Goal: Task Accomplishment & Management: Manage account settings

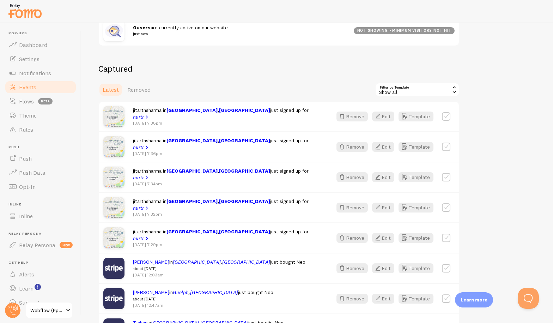
scroll to position [140, 0]
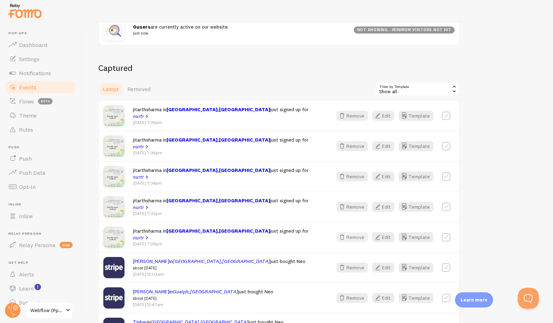
click at [348, 234] on button "Remove" at bounding box center [351, 237] width 31 height 10
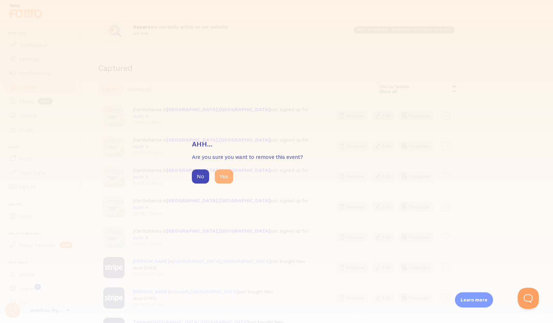
click at [230, 178] on button "Yes" at bounding box center [224, 176] width 18 height 14
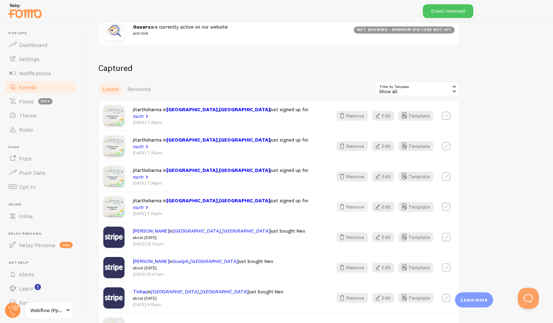
click at [348, 205] on button "Remove" at bounding box center [351, 207] width 31 height 10
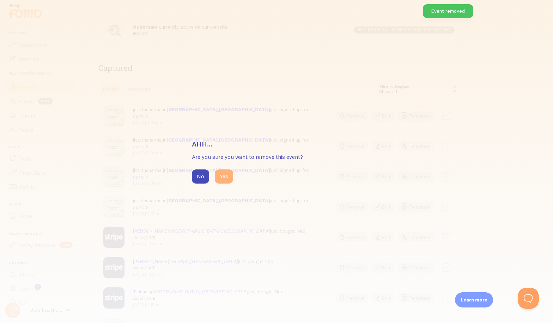
click at [231, 177] on button "Yes" at bounding box center [224, 176] width 18 height 14
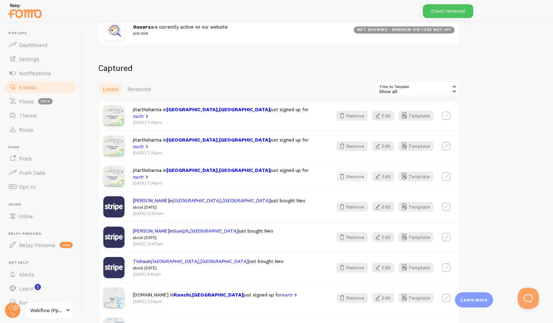
click at [362, 176] on button "Remove" at bounding box center [351, 176] width 31 height 10
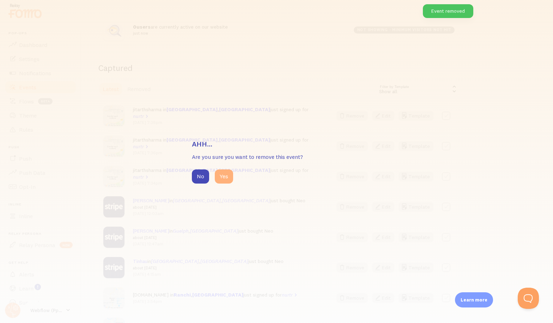
click at [230, 171] on button "Yes" at bounding box center [224, 176] width 18 height 14
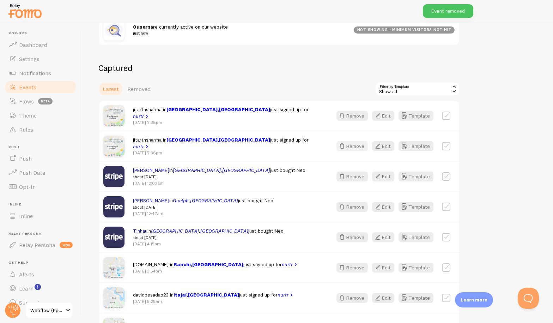
click at [359, 149] on button "Remove" at bounding box center [351, 146] width 31 height 10
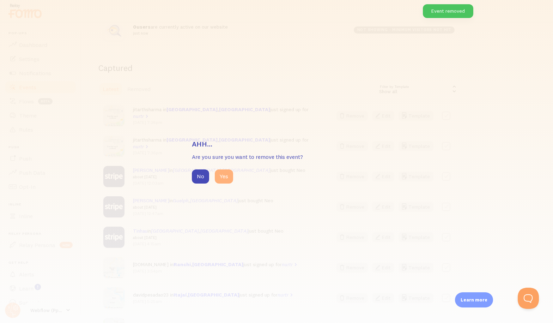
click at [226, 174] on button "Yes" at bounding box center [224, 176] width 18 height 14
